Goal: Task Accomplishment & Management: Manage account settings

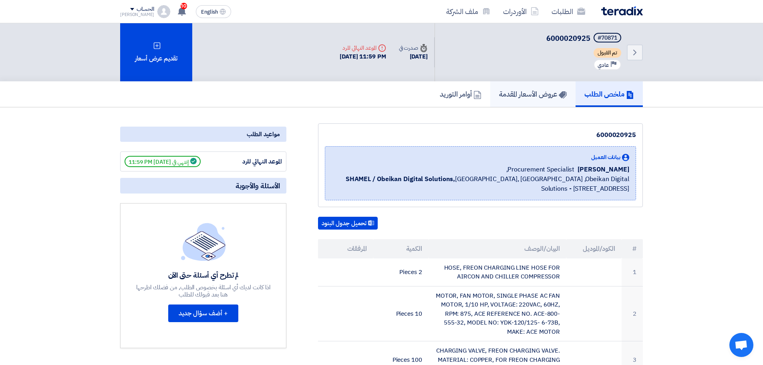
click at [533, 90] on h5 "عروض الأسعار المقدمة" at bounding box center [533, 93] width 68 height 9
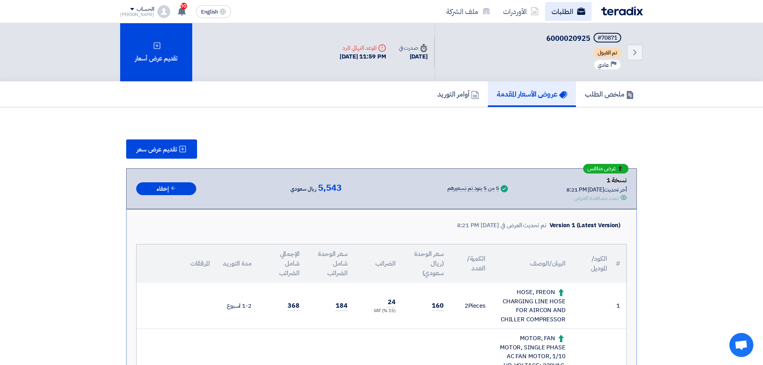
click at [568, 6] on link "الطلبات" at bounding box center [568, 11] width 46 height 19
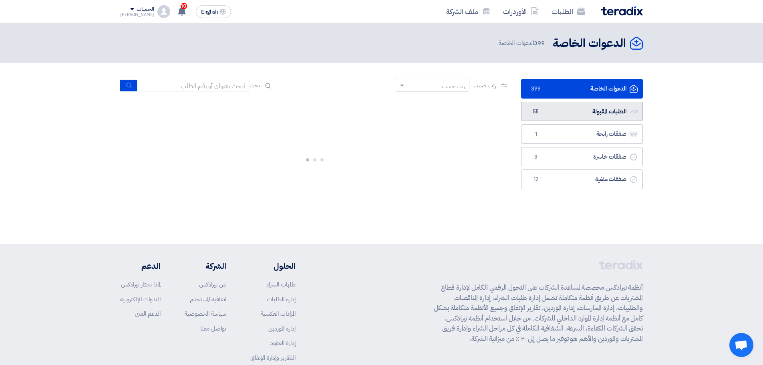
click at [573, 110] on link "الطلبات المقبولة الطلبات المقبولة 55" at bounding box center [582, 112] width 122 height 20
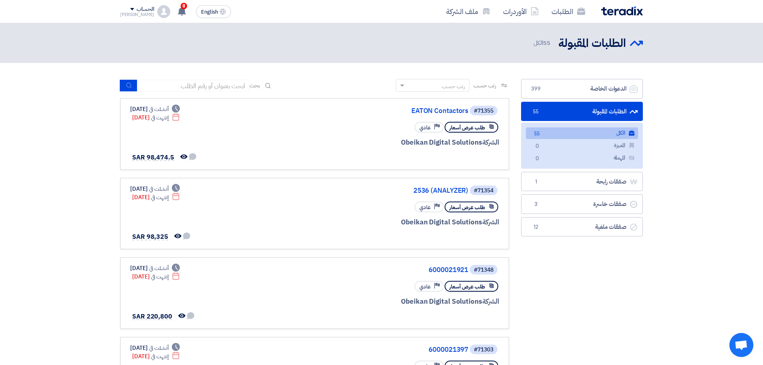
click at [563, 106] on link "الطلبات المقبولة الطلبات المقبولة 55" at bounding box center [582, 112] width 122 height 20
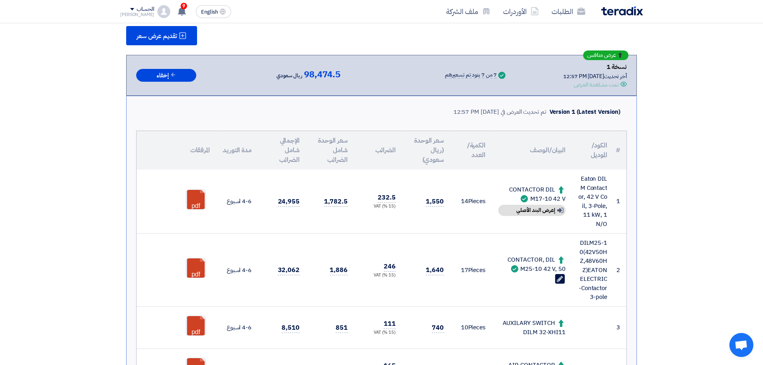
scroll to position [40, 0]
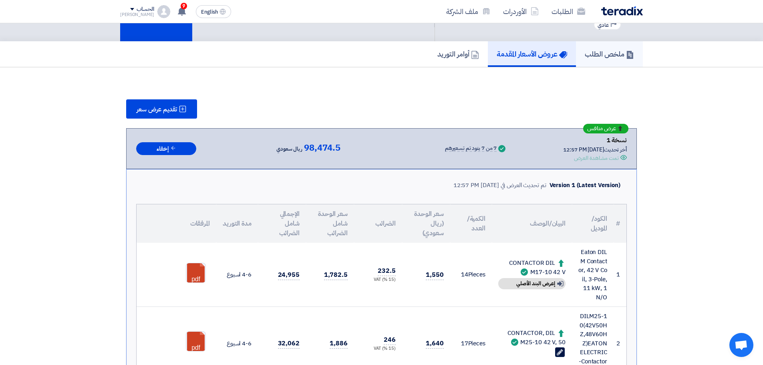
click at [608, 57] on h5 "ملخص الطلب" at bounding box center [608, 53] width 49 height 9
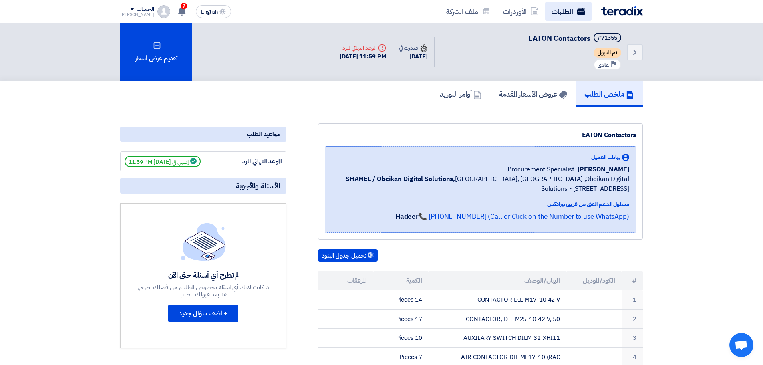
click at [550, 5] on link "الطلبات" at bounding box center [568, 11] width 46 height 19
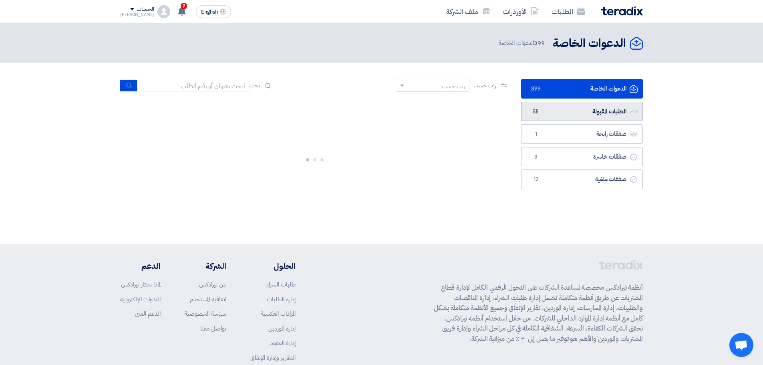
click at [566, 110] on link "الطلبات المقبولة الطلبات المقبولة 55" at bounding box center [582, 112] width 122 height 20
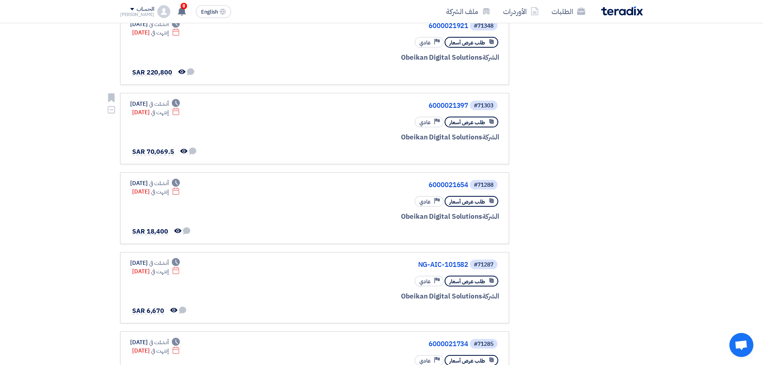
scroll to position [320, 0]
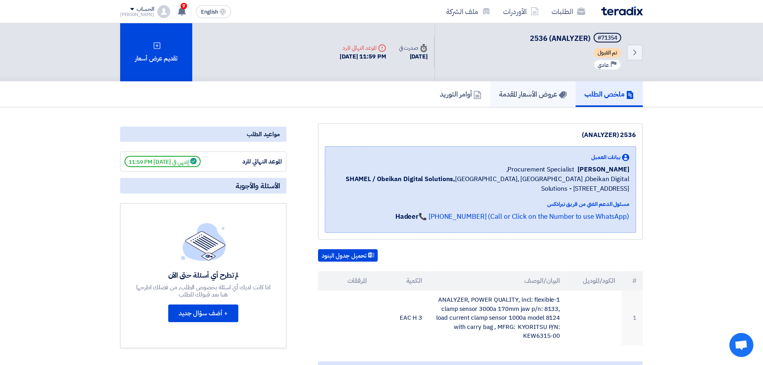
click at [523, 92] on h5 "عروض الأسعار المقدمة" at bounding box center [533, 93] width 68 height 9
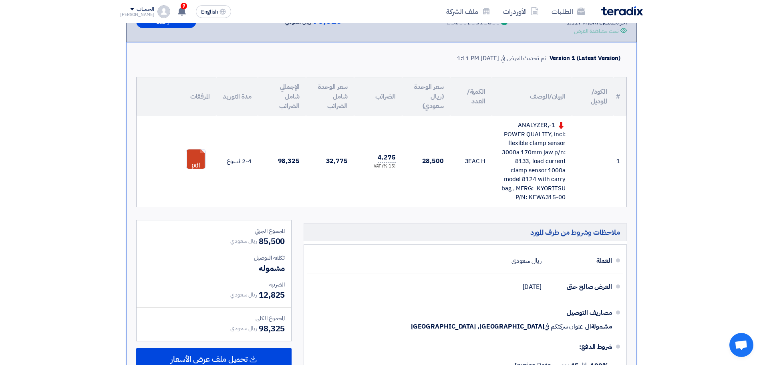
scroll to position [160, 0]
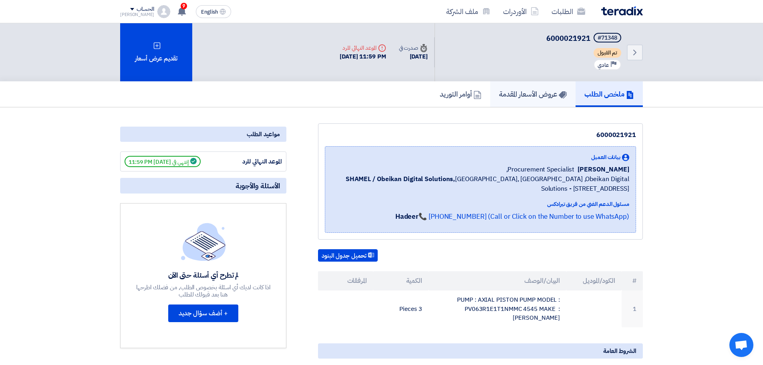
click at [528, 87] on link "عروض الأسعار المقدمة" at bounding box center [532, 94] width 85 height 26
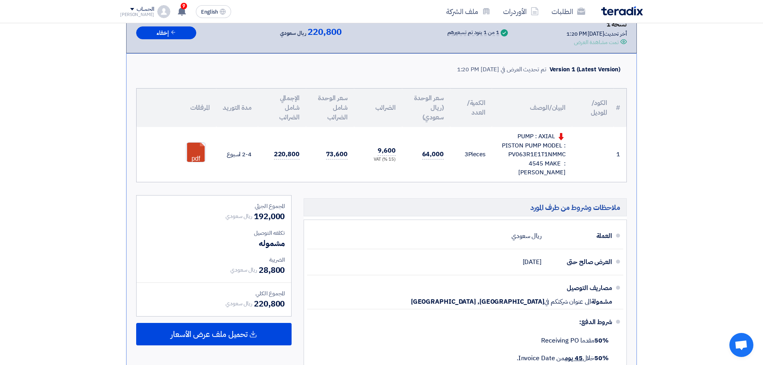
scroll to position [200, 0]
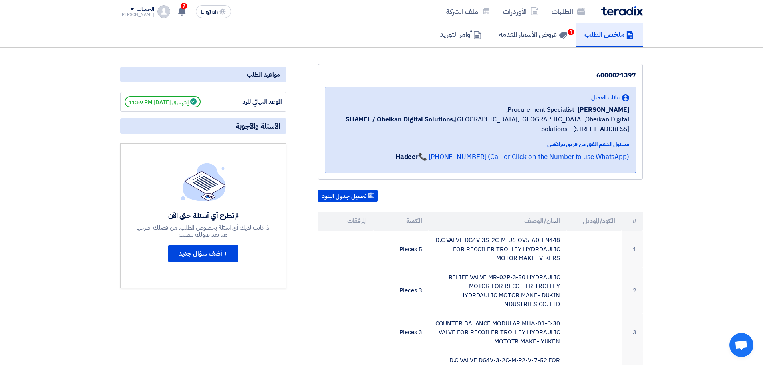
scroll to position [40, 0]
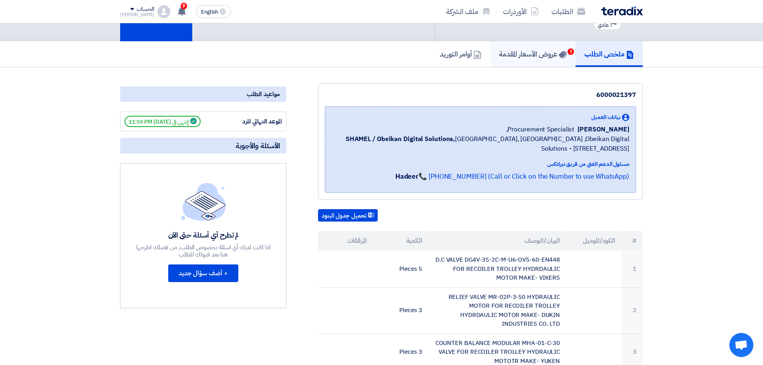
click at [530, 64] on link "عروض الأسعار المقدمة 1" at bounding box center [532, 54] width 85 height 26
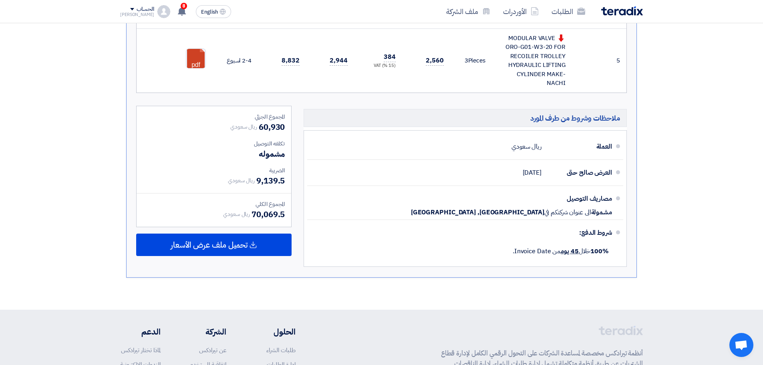
scroll to position [520, 0]
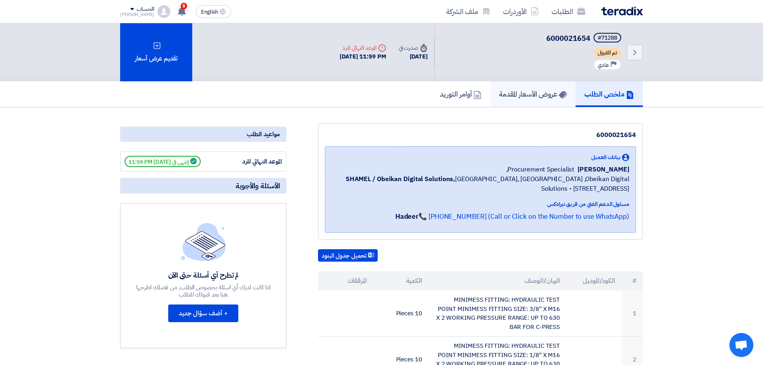
click at [540, 98] on h5 "عروض الأسعار المقدمة" at bounding box center [533, 93] width 68 height 9
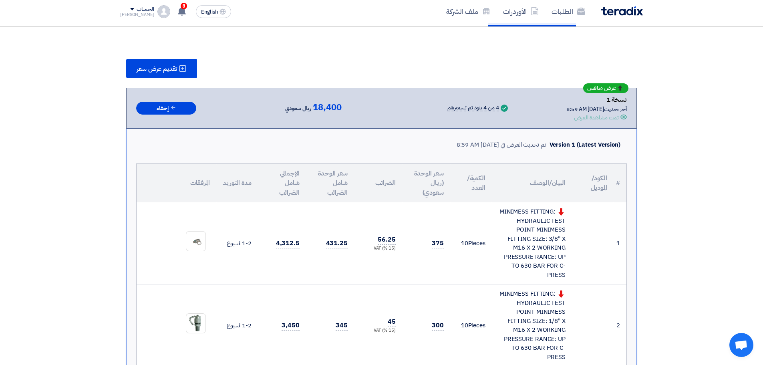
scroll to position [80, 0]
click at [562, 14] on link "الطلبات" at bounding box center [568, 11] width 46 height 19
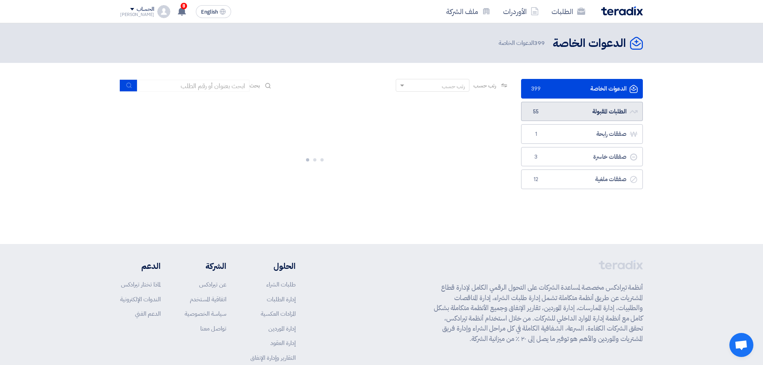
click at [589, 116] on link "الطلبات المقبولة الطلبات المقبولة 55" at bounding box center [582, 112] width 122 height 20
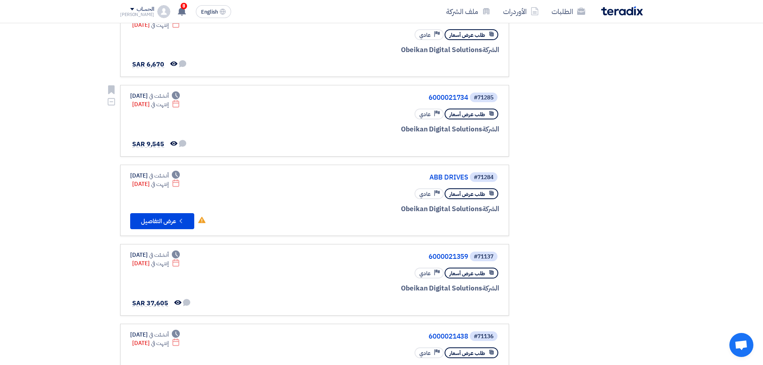
scroll to position [516, 0]
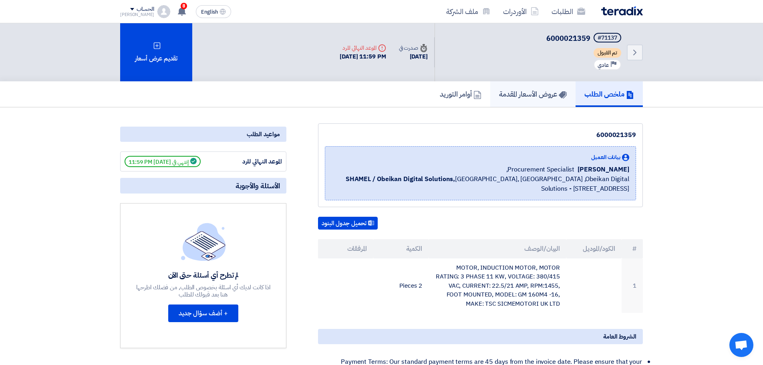
click at [523, 98] on h5 "عروض الأسعار المقدمة" at bounding box center [533, 93] width 68 height 9
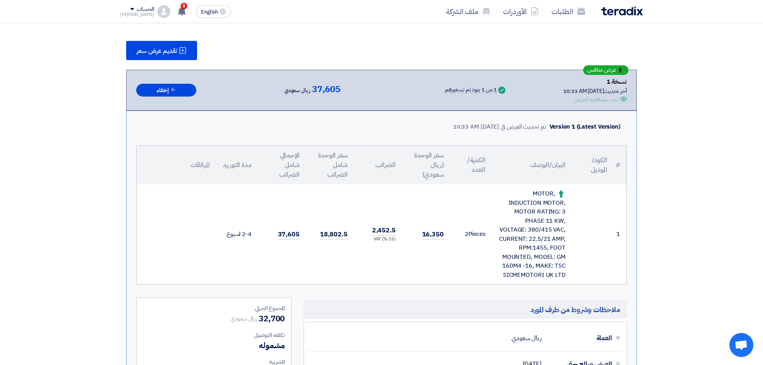
scroll to position [40, 0]
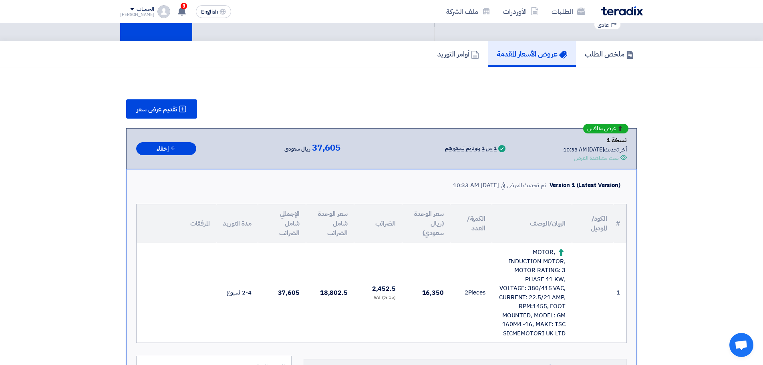
click at [534, 257] on div "MOTOR, INDUCTION MOTOR, MOTOR RATING: 3 PHASE 11 KW, VOLTAGE: 380/415 VAC, CURR…" at bounding box center [531, 292] width 67 height 90
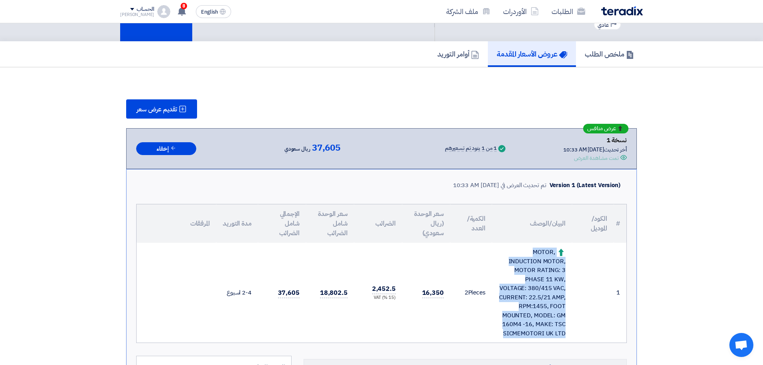
click at [534, 257] on div "MOTOR, INDUCTION MOTOR, MOTOR RATING: 3 PHASE 11 KW, VOLTAGE: 380/415 VAC, CURR…" at bounding box center [531, 292] width 67 height 90
copy tr "MOTOR, INDUCTION MOTOR, MOTOR RATING: 3 PHASE 11 KW, VOLTAGE: 380/415 VAC, CURR…"
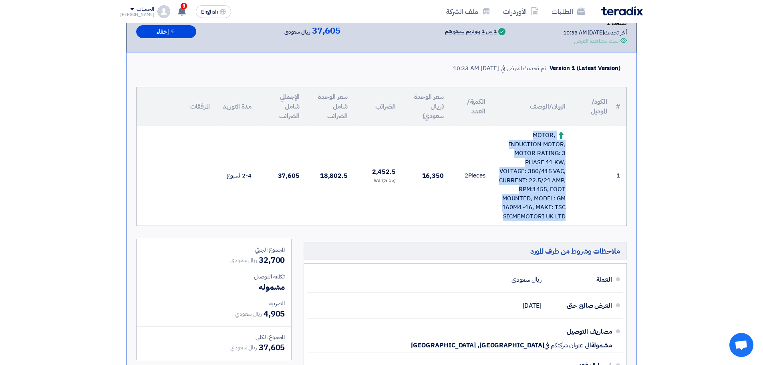
scroll to position [160, 0]
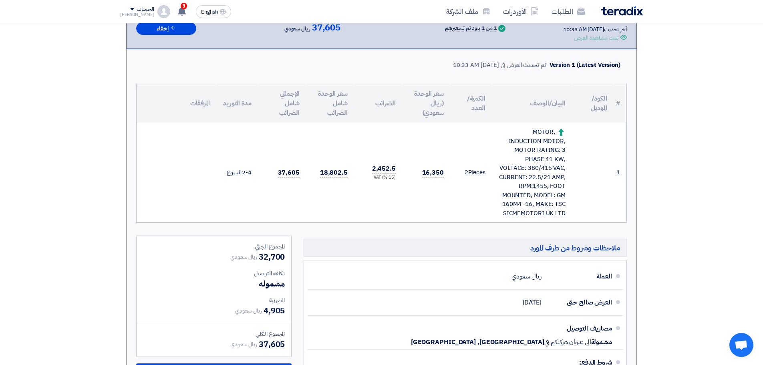
click at [481, 165] on td "2 Pieces" at bounding box center [471, 172] width 42 height 100
